Goal: Task Accomplishment & Management: Manage account settings

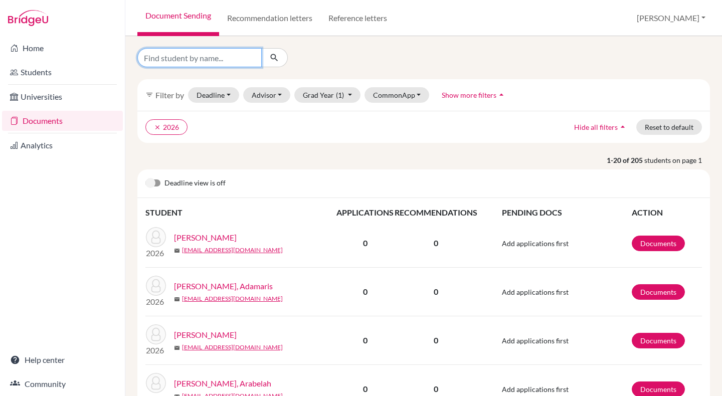
click at [191, 58] on input "Find student by name..." at bounding box center [199, 57] width 124 height 19
type input "dalton"
click at [275, 65] on button "submit" at bounding box center [274, 57] width 27 height 19
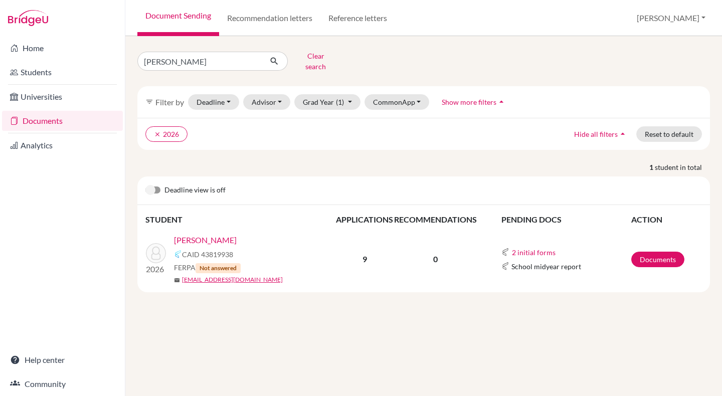
click at [211, 234] on link "[PERSON_NAME]" at bounding box center [205, 240] width 63 height 12
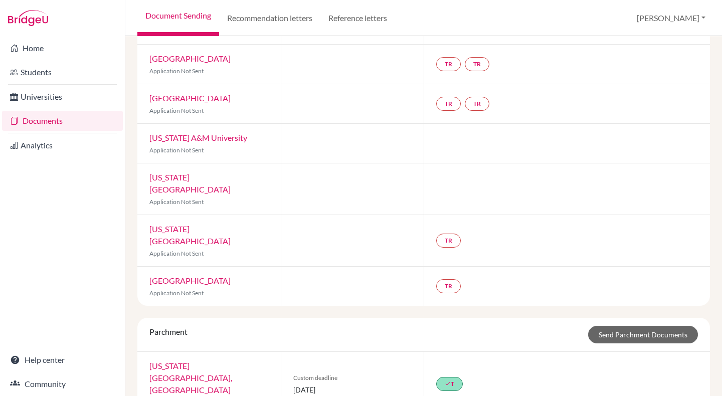
scroll to position [195, 0]
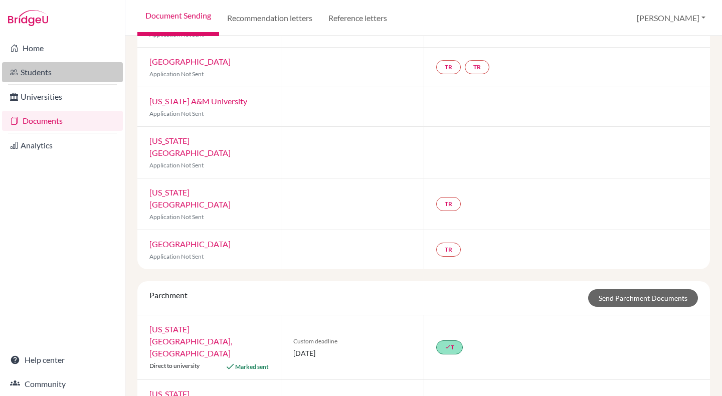
click at [46, 70] on link "Students" at bounding box center [62, 72] width 121 height 20
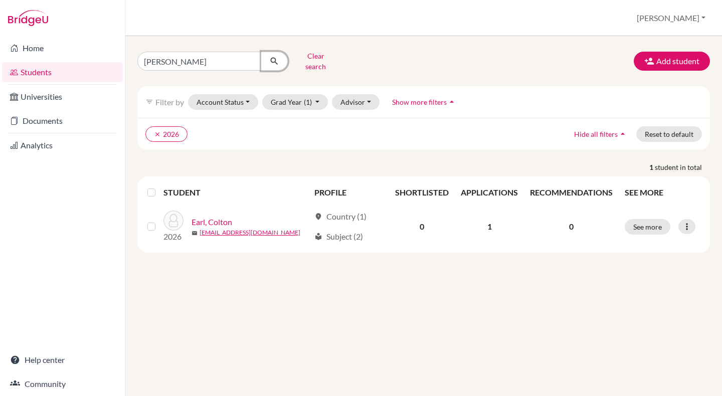
click at [275, 56] on icon "submit" at bounding box center [274, 61] width 10 height 10
click at [319, 59] on button "Clear search" at bounding box center [316, 61] width 56 height 26
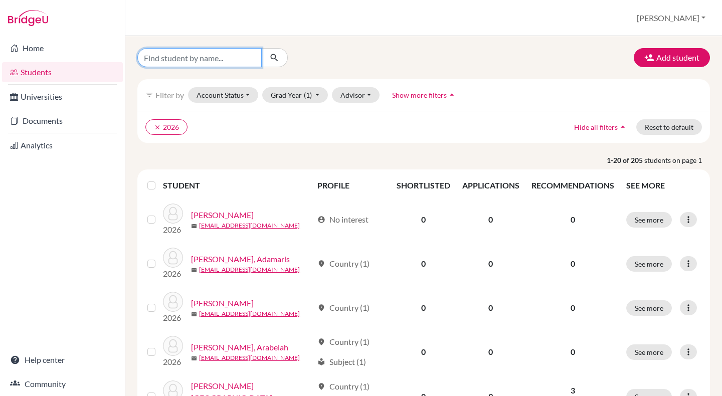
click at [194, 61] on input "Find student by name..." at bounding box center [199, 57] width 124 height 19
type input "dalton"
click at [272, 58] on icon "submit" at bounding box center [274, 58] width 10 height 10
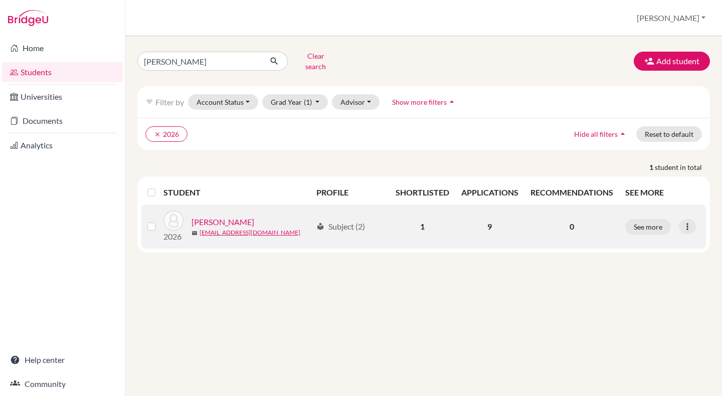
click at [234, 216] on link "[PERSON_NAME]" at bounding box center [222, 222] width 63 height 12
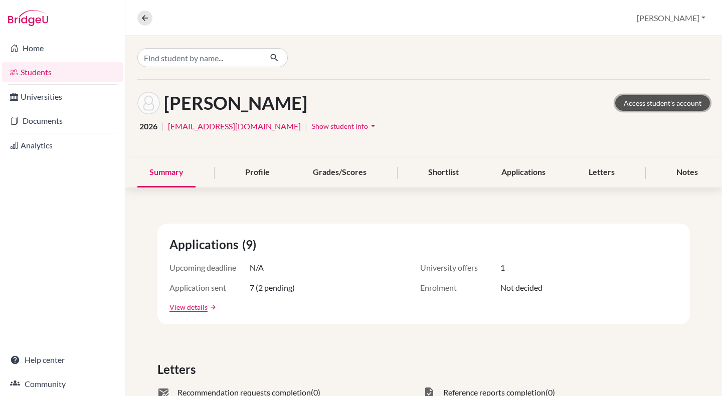
click at [670, 103] on link "Access student's account" at bounding box center [662, 103] width 95 height 16
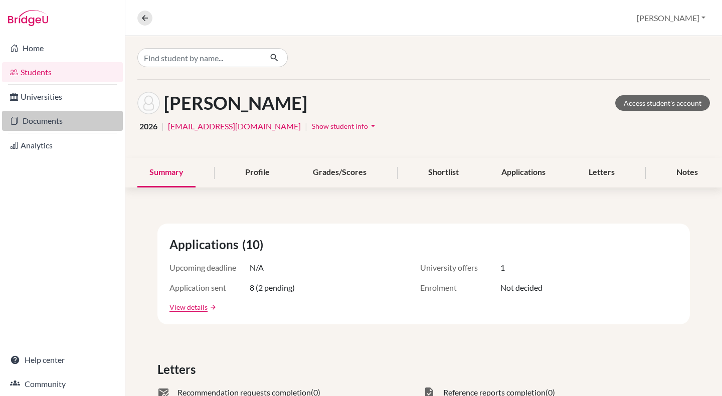
click at [42, 124] on link "Documents" at bounding box center [62, 121] width 121 height 20
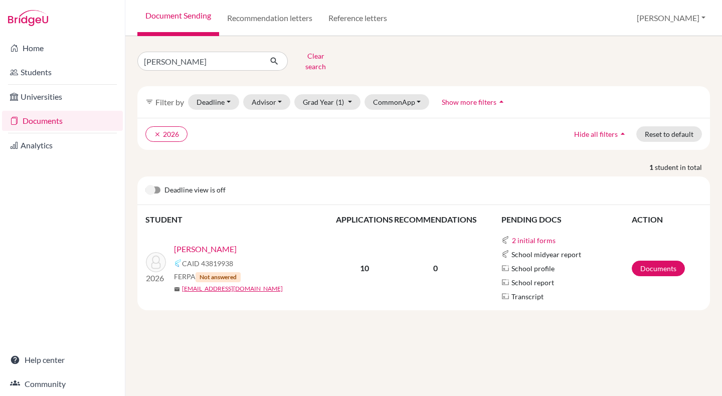
click at [359, 262] on p "10" at bounding box center [364, 268] width 57 height 12
click at [193, 245] on link "[PERSON_NAME]" at bounding box center [205, 249] width 63 height 12
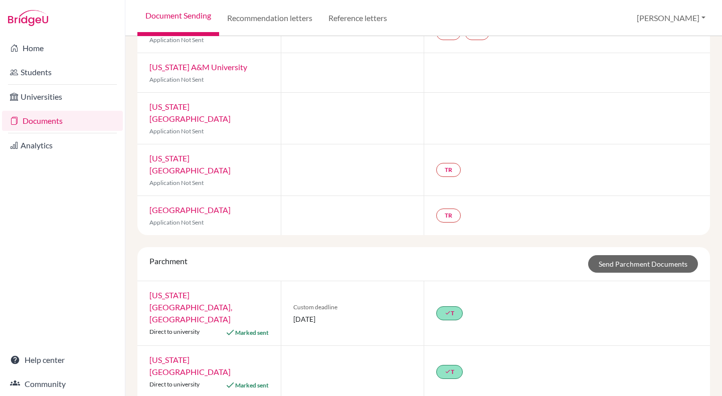
scroll to position [235, 0]
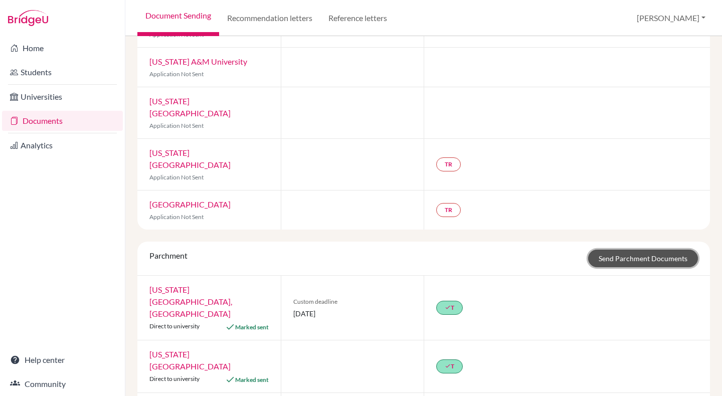
click at [612, 250] on link "Send Parchment Documents" at bounding box center [643, 259] width 110 height 18
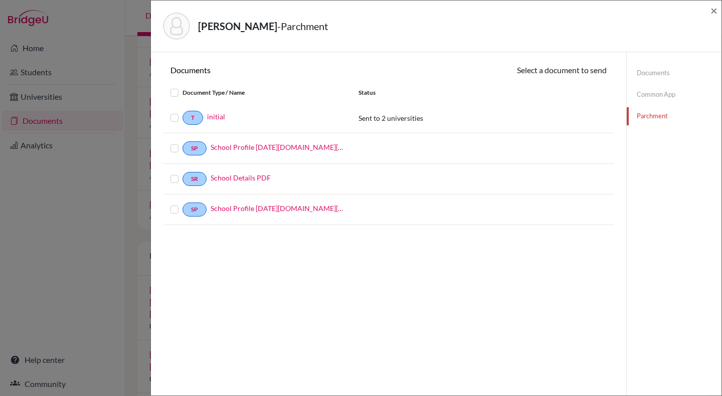
click at [651, 73] on link "Documents" at bounding box center [673, 73] width 95 height 18
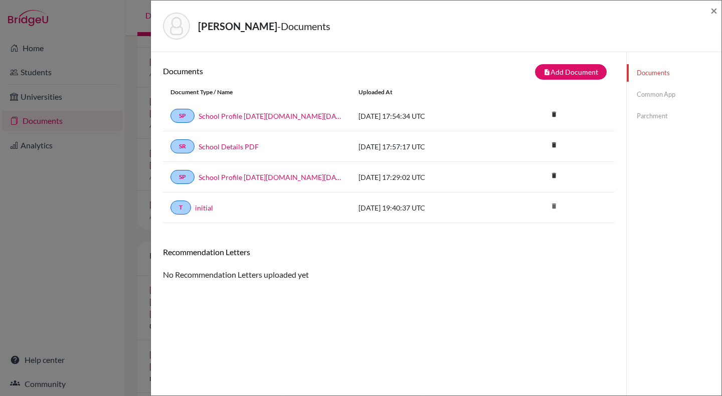
click at [655, 112] on link "Parchment" at bounding box center [673, 116] width 95 height 18
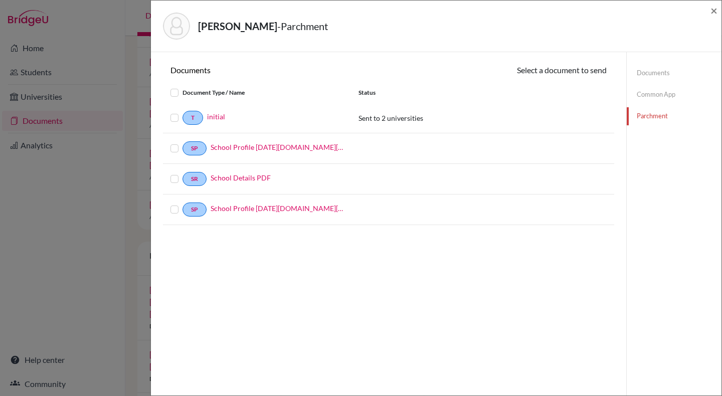
click at [182, 112] on label at bounding box center [182, 112] width 0 height 0
click at [0, 0] on input "checkbox" at bounding box center [0, 0] width 0 height 0
click at [578, 71] on button "Continue" at bounding box center [579, 72] width 56 height 16
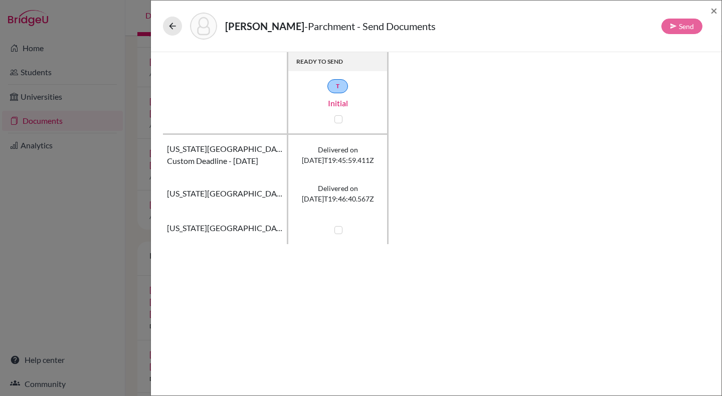
click at [342, 230] on label at bounding box center [338, 230] width 8 height 8
click at [340, 230] on input "checkbox" at bounding box center [336, 229] width 8 height 10
checkbox input "true"
click at [687, 23] on button "Send" at bounding box center [681, 27] width 41 height 16
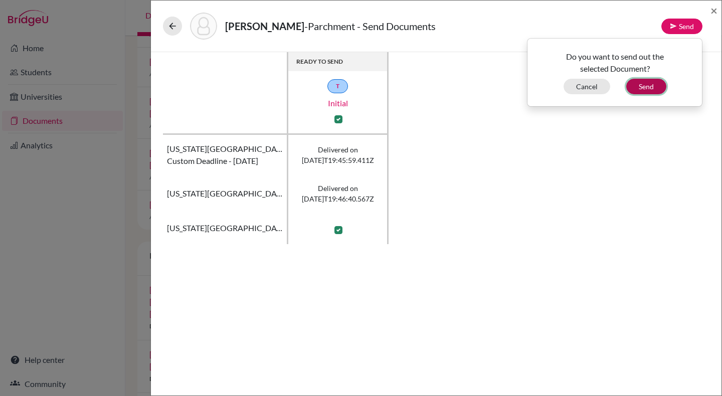
click at [643, 84] on button "Send" at bounding box center [646, 87] width 40 height 16
checkbox input "false"
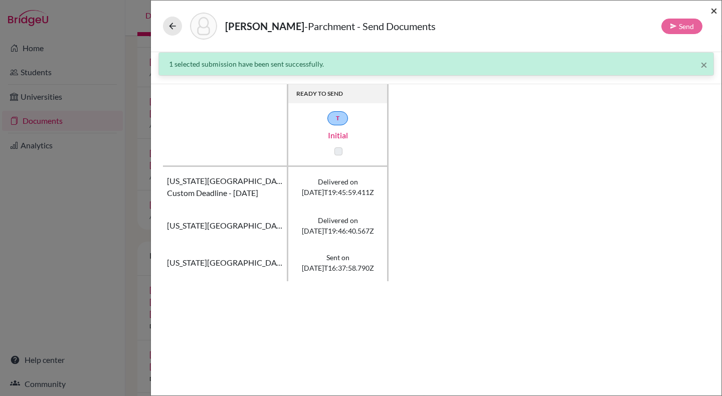
click at [711, 11] on span "×" at bounding box center [713, 10] width 7 height 15
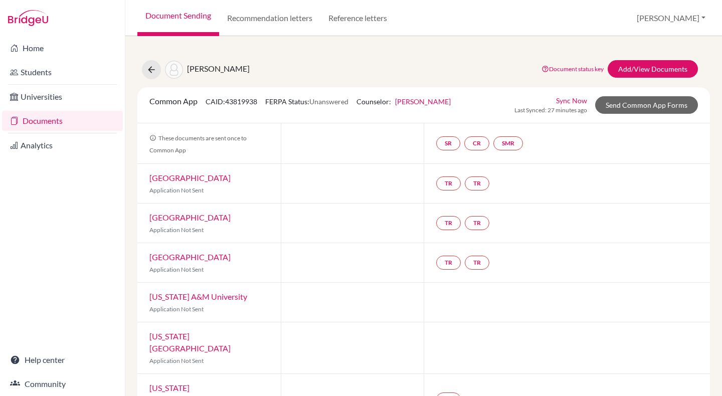
scroll to position [235, 0]
